Goal: Task Accomplishment & Management: Manage account settings

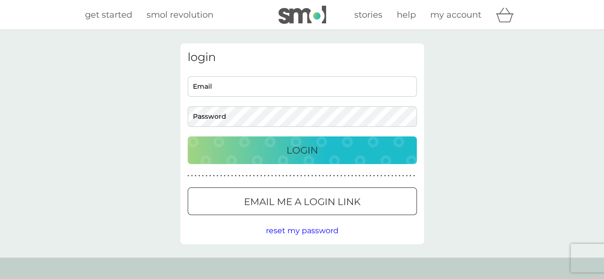
click at [292, 70] on div "login Email Password Login ● ● ● ● ● ● ● ● ● ● ● ● ● ● ● ● ● ● ● ● ● ● ● ● ● ● …" at bounding box center [301, 143] width 243 height 201
click at [293, 85] on input "Email" at bounding box center [302, 86] width 229 height 21
type input "[EMAIL_ADDRESS][DOMAIN_NAME]"
click at [188, 137] on button "Login" at bounding box center [302, 151] width 229 height 28
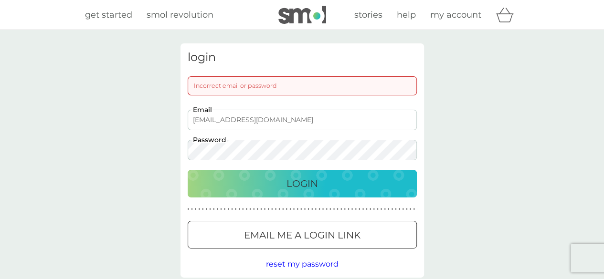
click at [188, 170] on button "Login" at bounding box center [302, 184] width 229 height 28
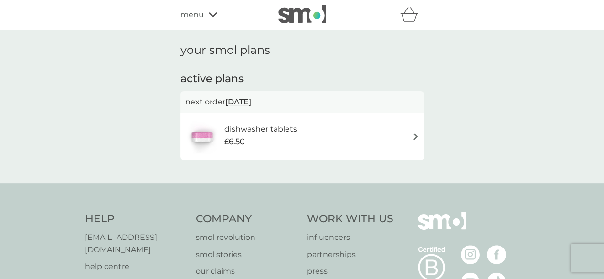
click at [209, 15] on icon at bounding box center [213, 15] width 9 height 6
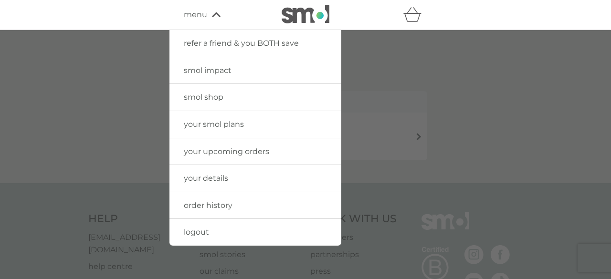
click at [459, 80] on div at bounding box center [305, 169] width 611 height 279
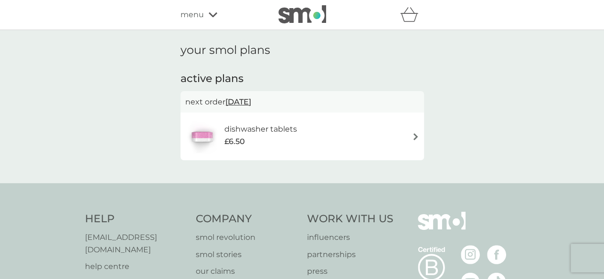
click at [195, 103] on p "next order 19 Oct 2025" at bounding box center [302, 102] width 234 height 12
click at [354, 116] on div "dishwasher tablets £6.50" at bounding box center [301, 137] width 243 height 48
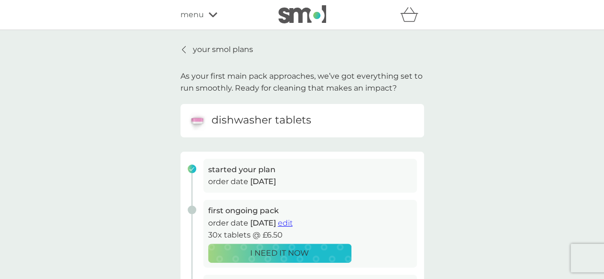
click at [182, 15] on span "menu" at bounding box center [191, 15] width 23 height 12
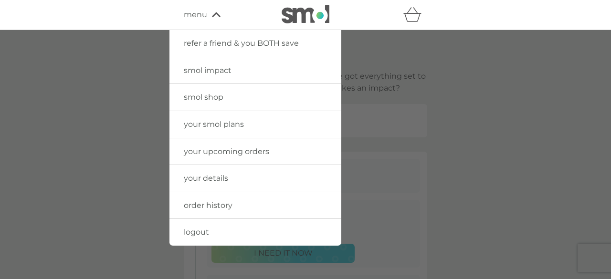
click at [232, 127] on span "your smol plans" at bounding box center [214, 124] width 60 height 9
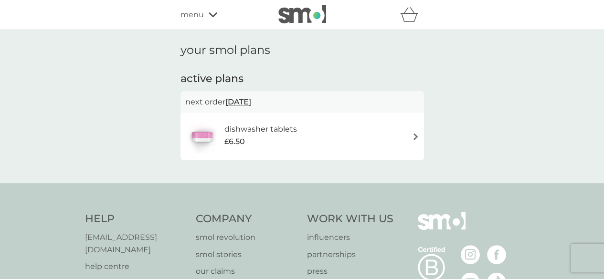
click at [197, 19] on span "menu" at bounding box center [191, 15] width 23 height 12
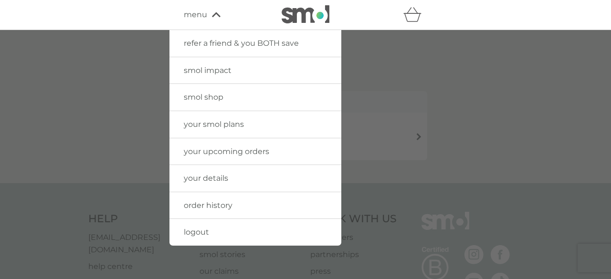
click at [256, 181] on link "your details" at bounding box center [255, 178] width 172 height 27
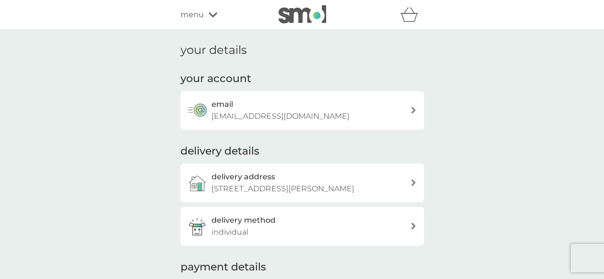
click at [190, 21] on div "refer a friend & you BOTH save smol impact smol shop your smol plans your upcom…" at bounding box center [301, 14] width 243 height 19
click at [196, 16] on span "menu" at bounding box center [191, 15] width 23 height 12
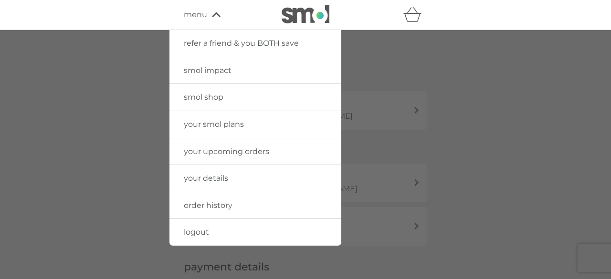
click at [238, 201] on link "order history" at bounding box center [255, 205] width 172 height 27
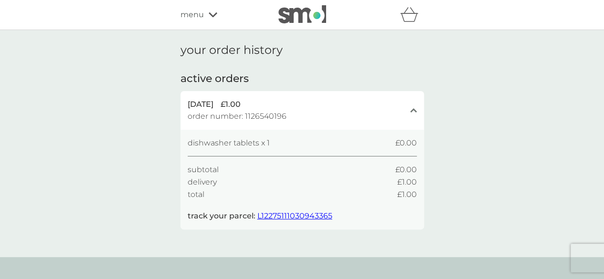
click at [286, 212] on span "L12275111030943365" at bounding box center [294, 215] width 75 height 9
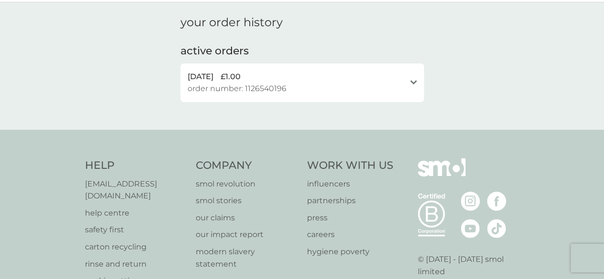
scroll to position [48, 0]
